Goal: Task Accomplishment & Management: Manage account settings

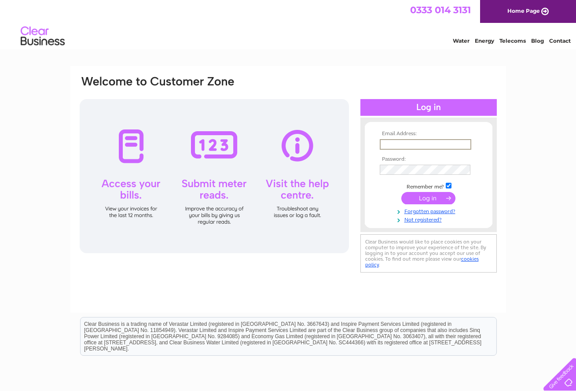
type input "[PERSON_NAME][EMAIL_ADDRESS][PERSON_NAME][DOMAIN_NAME]"
click at [430, 199] on input "submit" at bounding box center [428, 197] width 54 height 12
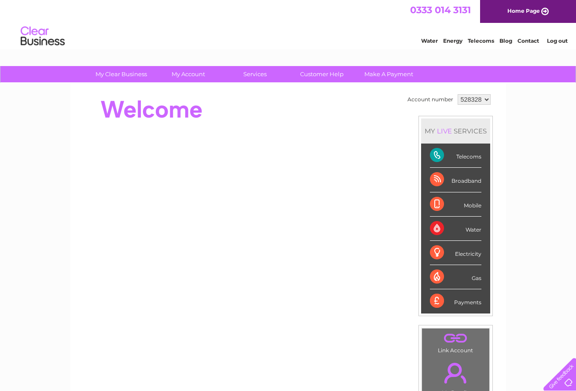
click at [472, 158] on div "Telecoms" at bounding box center [456, 156] width 52 height 24
click at [441, 155] on div "Telecoms" at bounding box center [456, 156] width 52 height 24
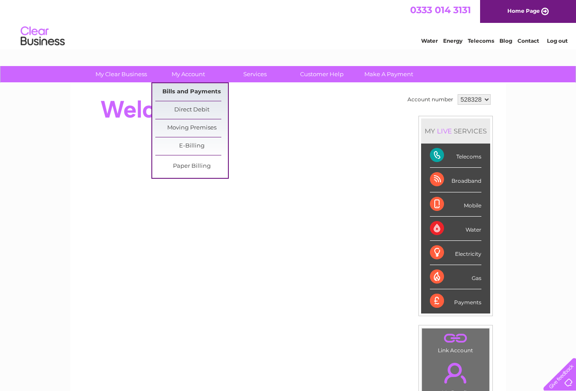
click at [181, 90] on link "Bills and Payments" at bounding box center [191, 92] width 73 height 18
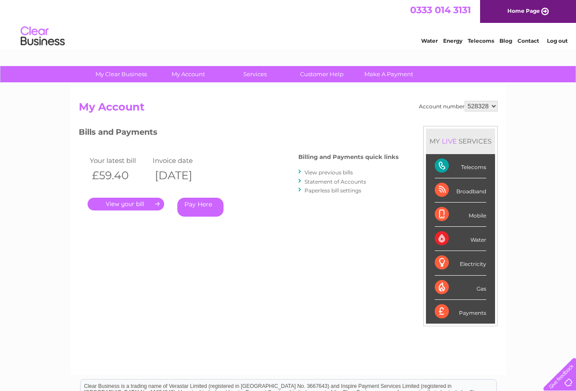
click at [130, 206] on link "." at bounding box center [126, 204] width 77 height 13
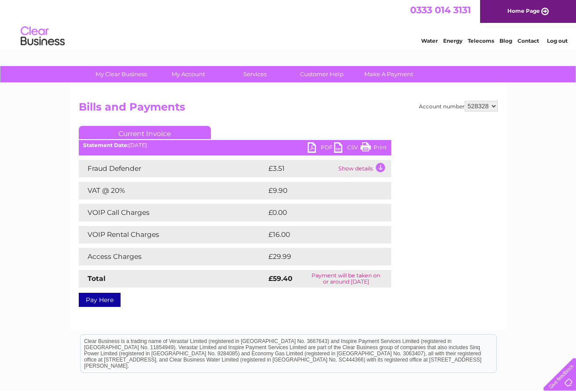
click at [377, 147] on link "Print" at bounding box center [374, 148] width 26 height 13
